Goal: Navigation & Orientation: Find specific page/section

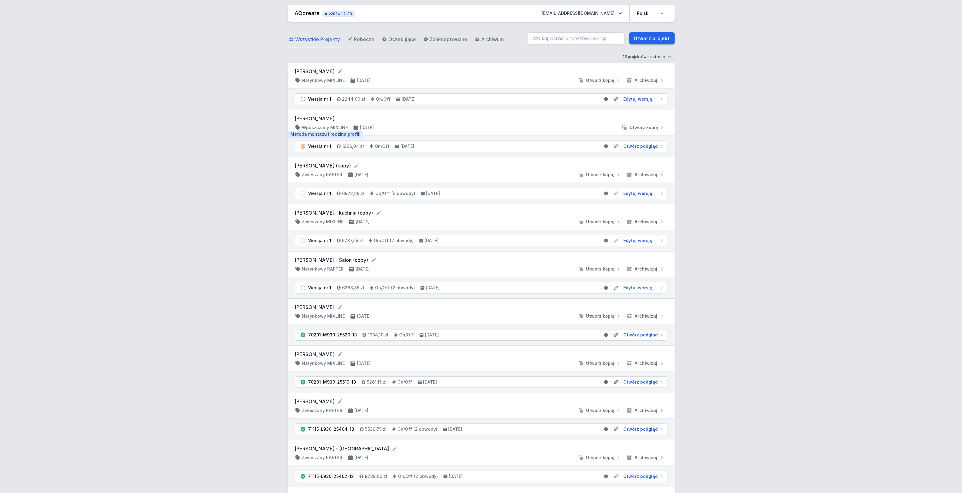
click at [335, 129] on h4 "Wpuszczany MIXLINE" at bounding box center [325, 128] width 46 height 6
